Goal: Transaction & Acquisition: Obtain resource

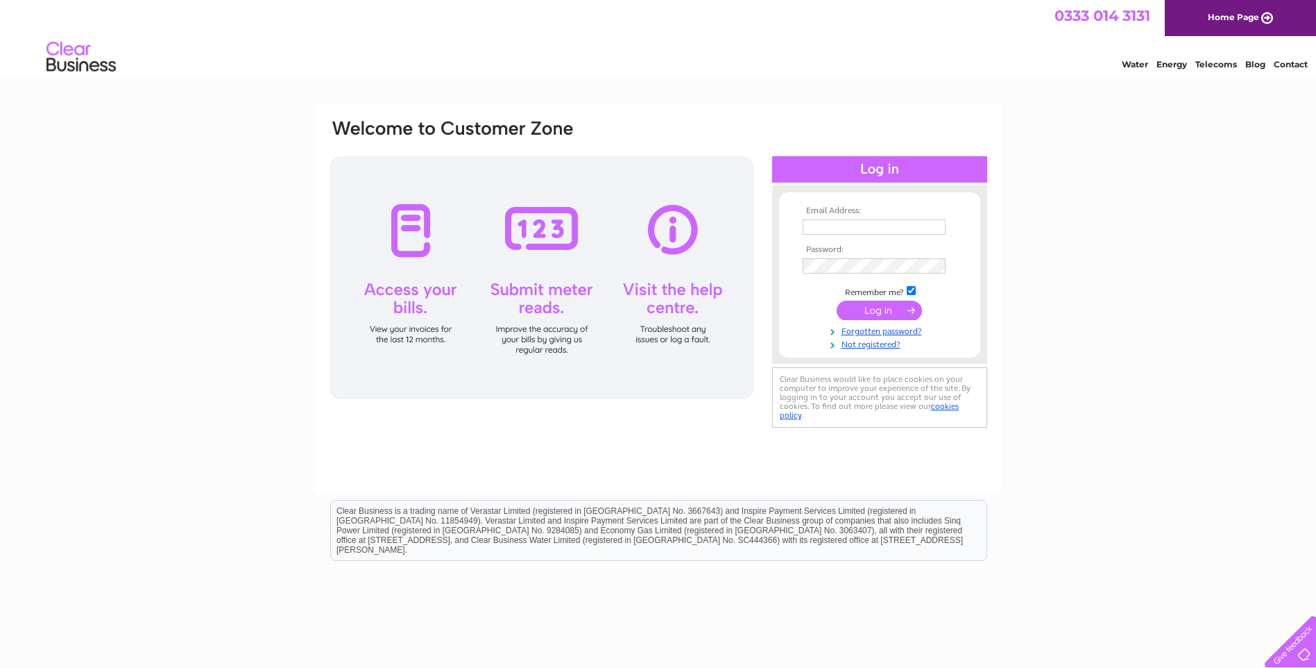
type input "emma@warmlightwindows.com"
click at [883, 305] on input "submit" at bounding box center [879, 309] width 85 height 19
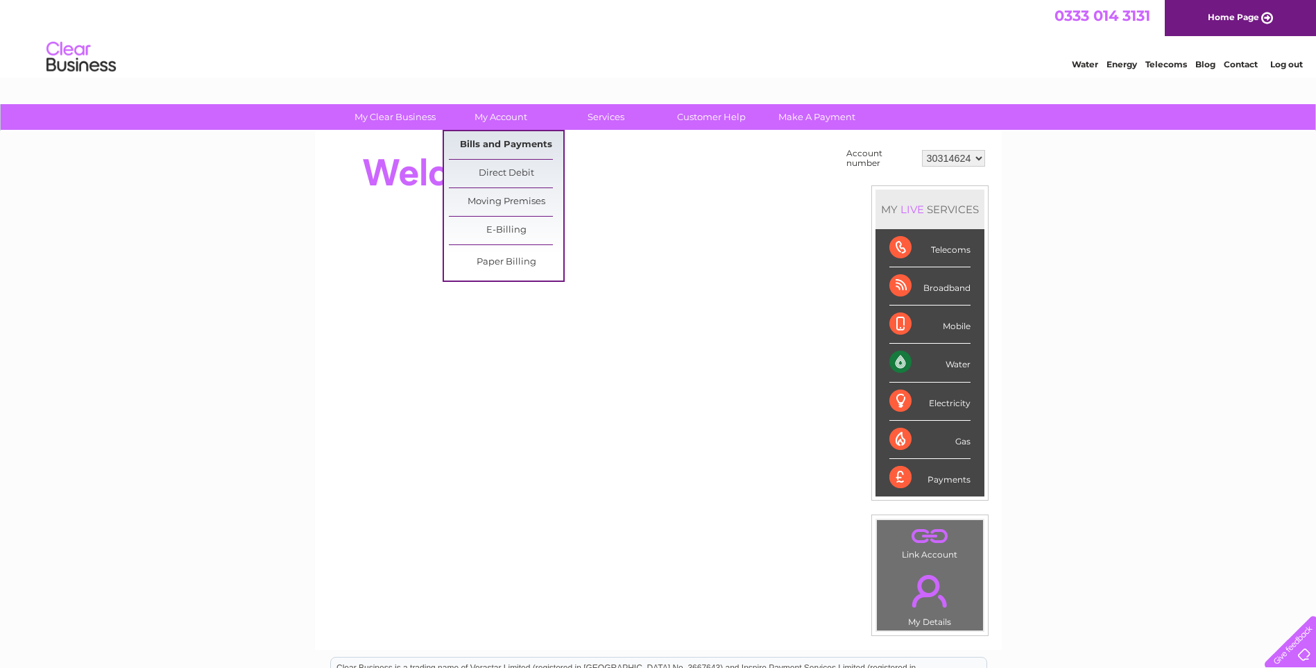
click at [511, 144] on link "Bills and Payments" at bounding box center [506, 145] width 115 height 28
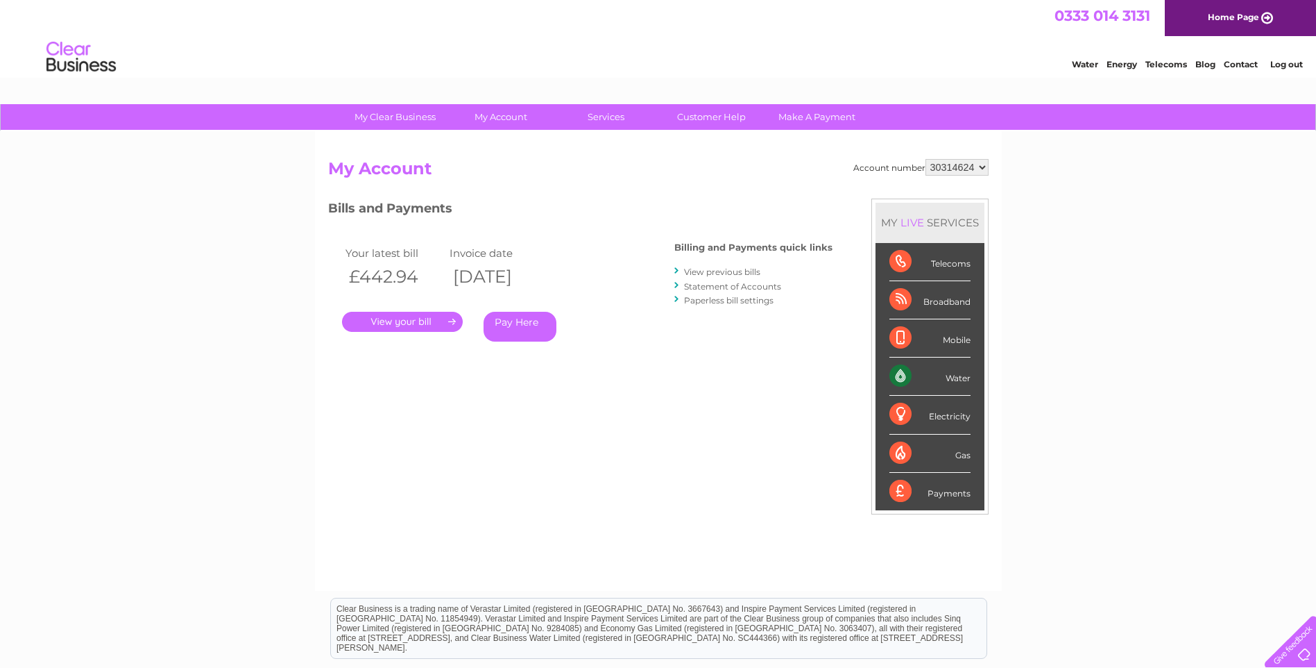
click at [434, 323] on link "." at bounding box center [402, 322] width 121 height 20
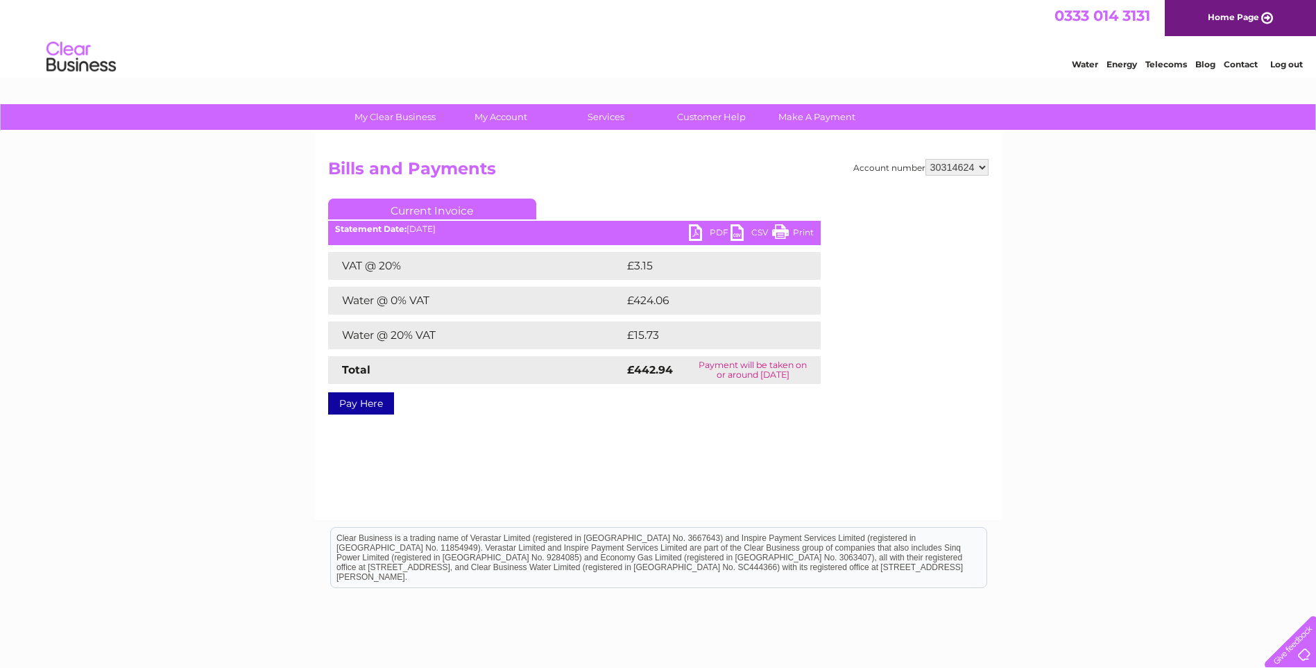
click at [711, 230] on link "PDF" at bounding box center [710, 234] width 42 height 20
